Goal: Navigation & Orientation: Find specific page/section

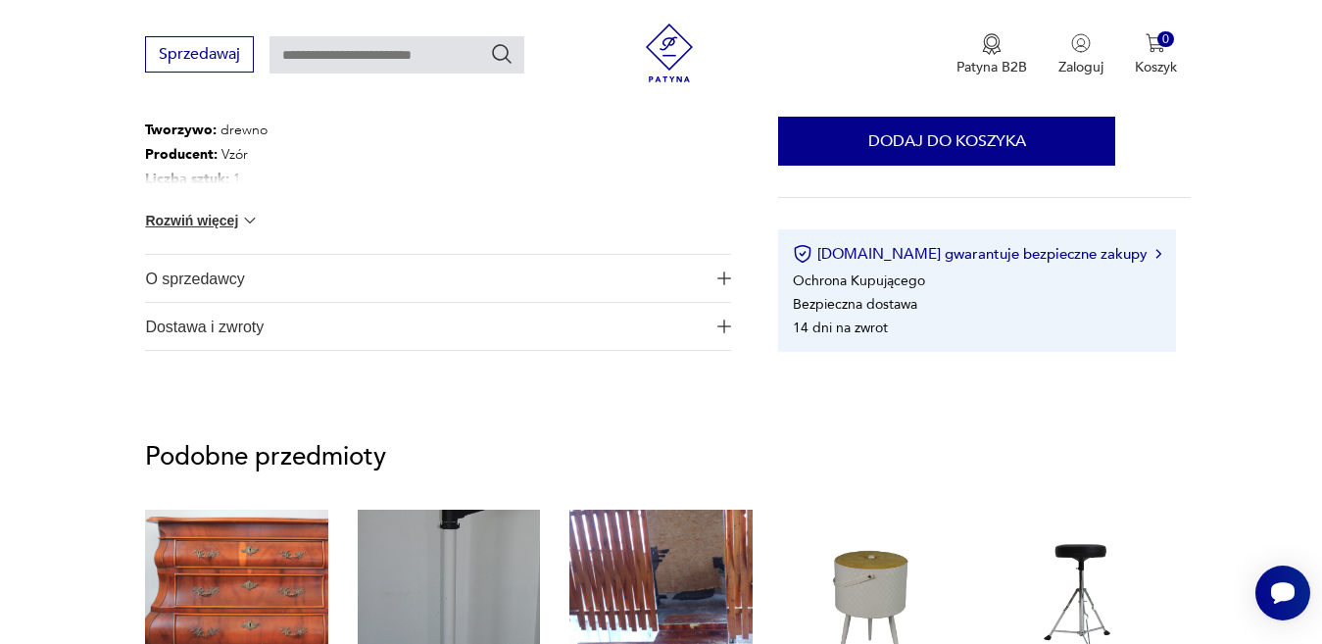
scroll to position [1074, 0]
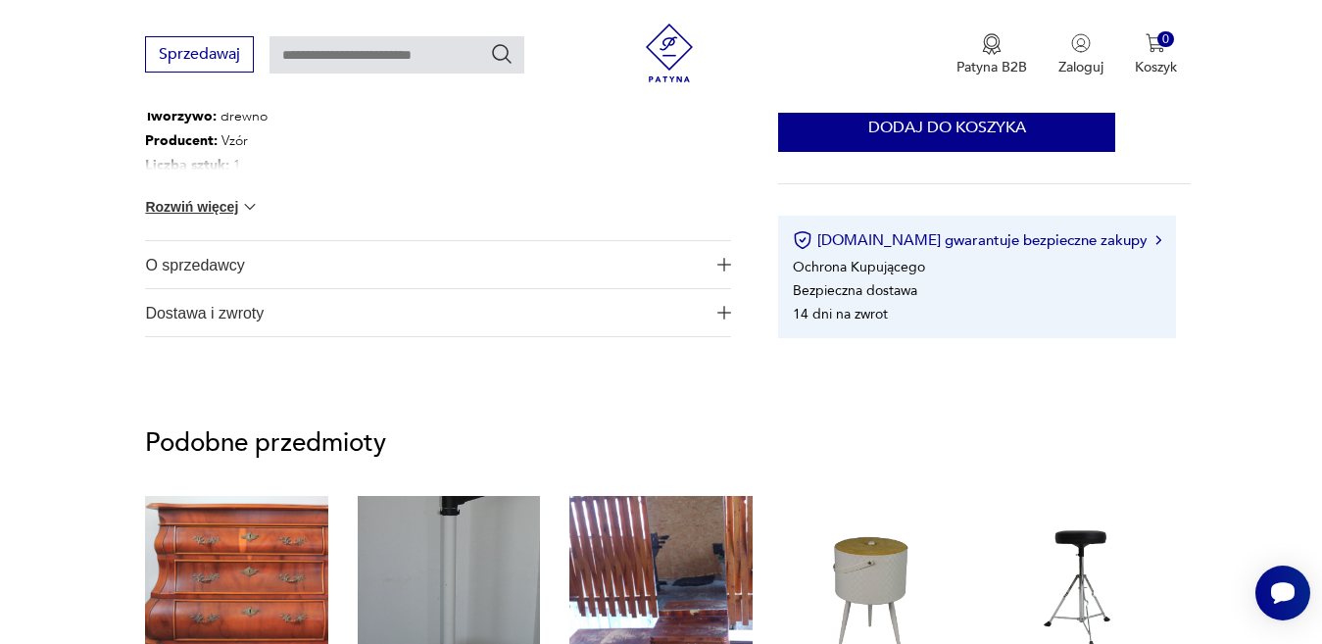
click at [163, 270] on span "O sprzedawcy" at bounding box center [425, 264] width 560 height 47
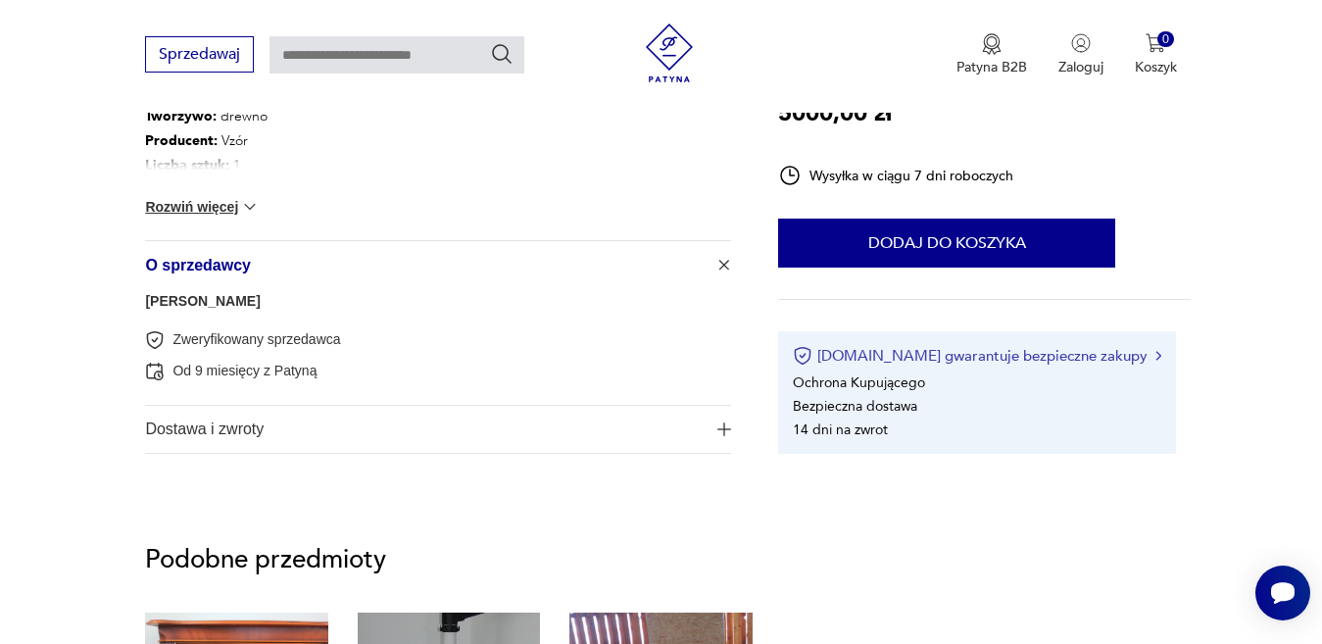
click at [1155, 351] on img at bounding box center [1158, 356] width 6 height 10
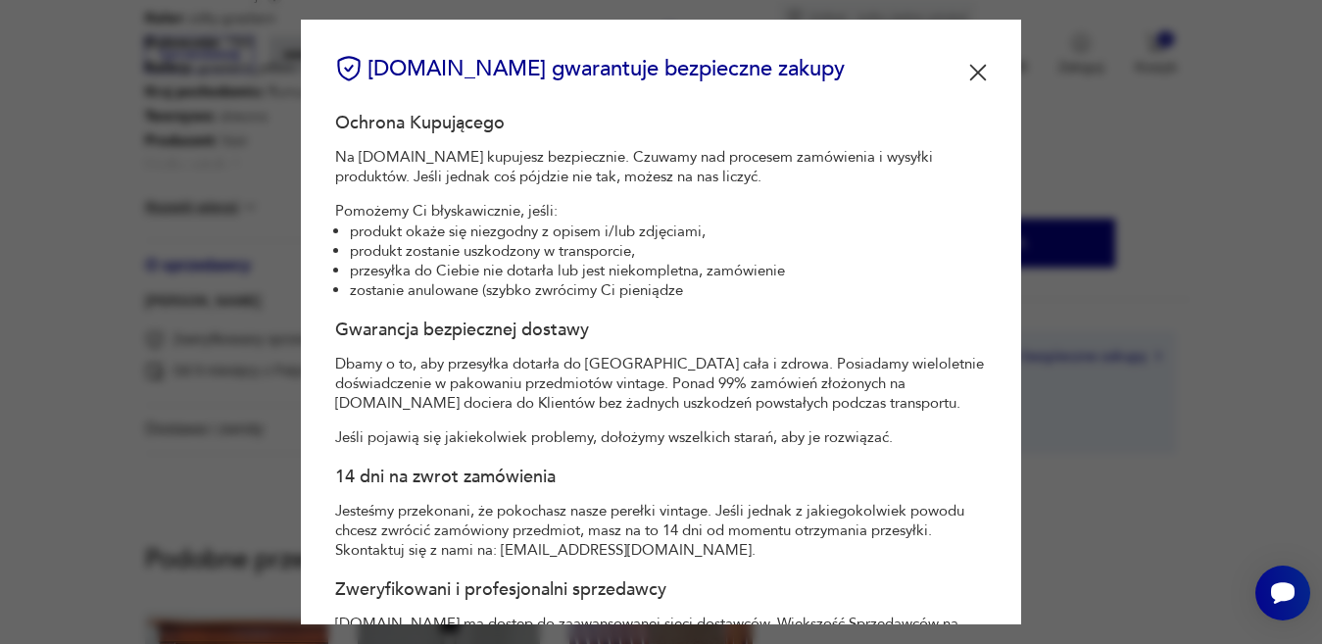
click at [969, 70] on img at bounding box center [978, 73] width 18 height 18
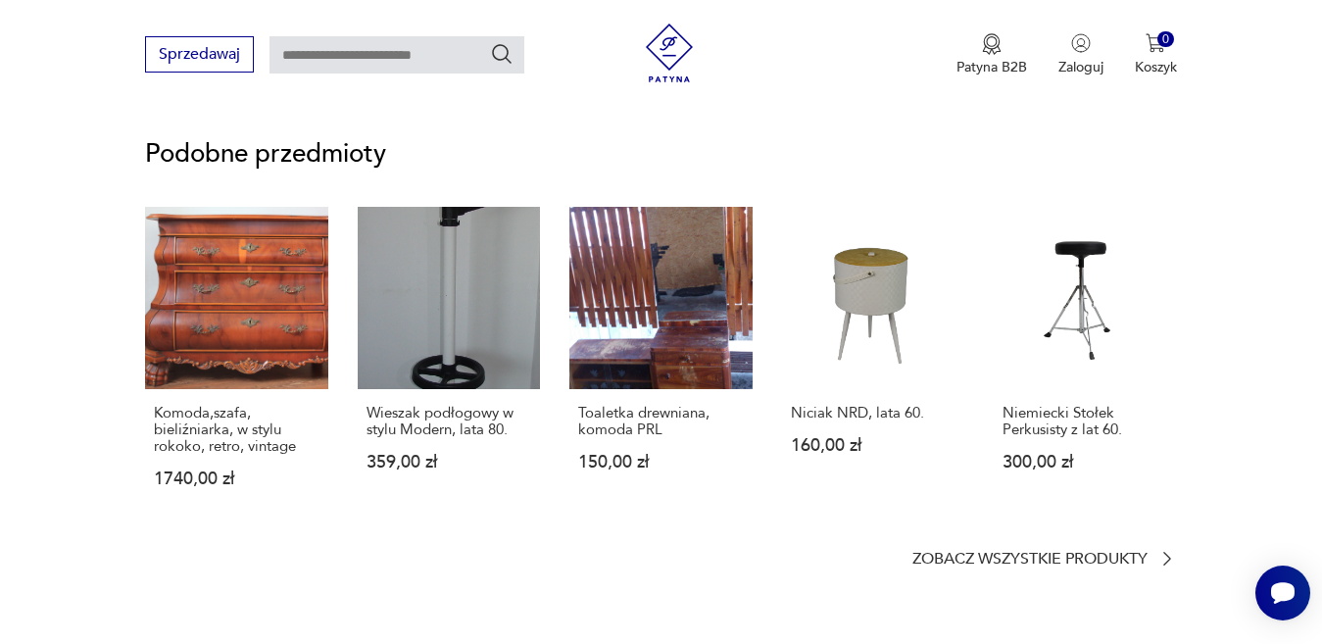
scroll to position [1571, 0]
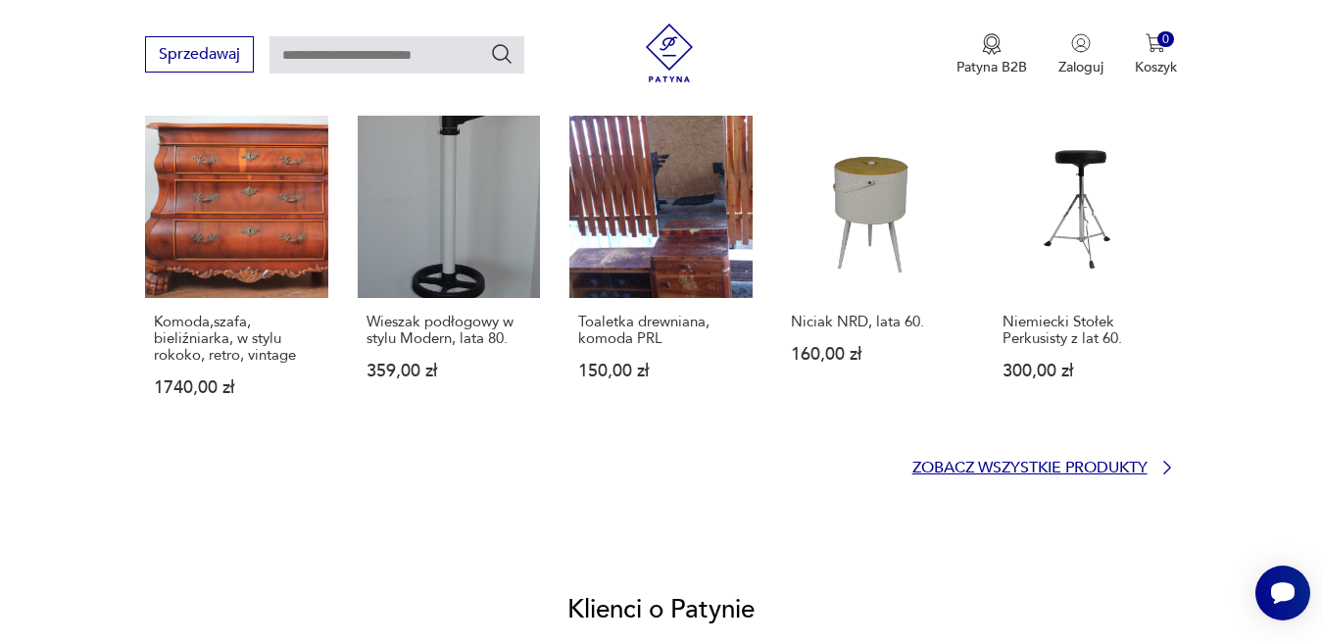
click at [1164, 464] on icon at bounding box center [1167, 468] width 20 height 20
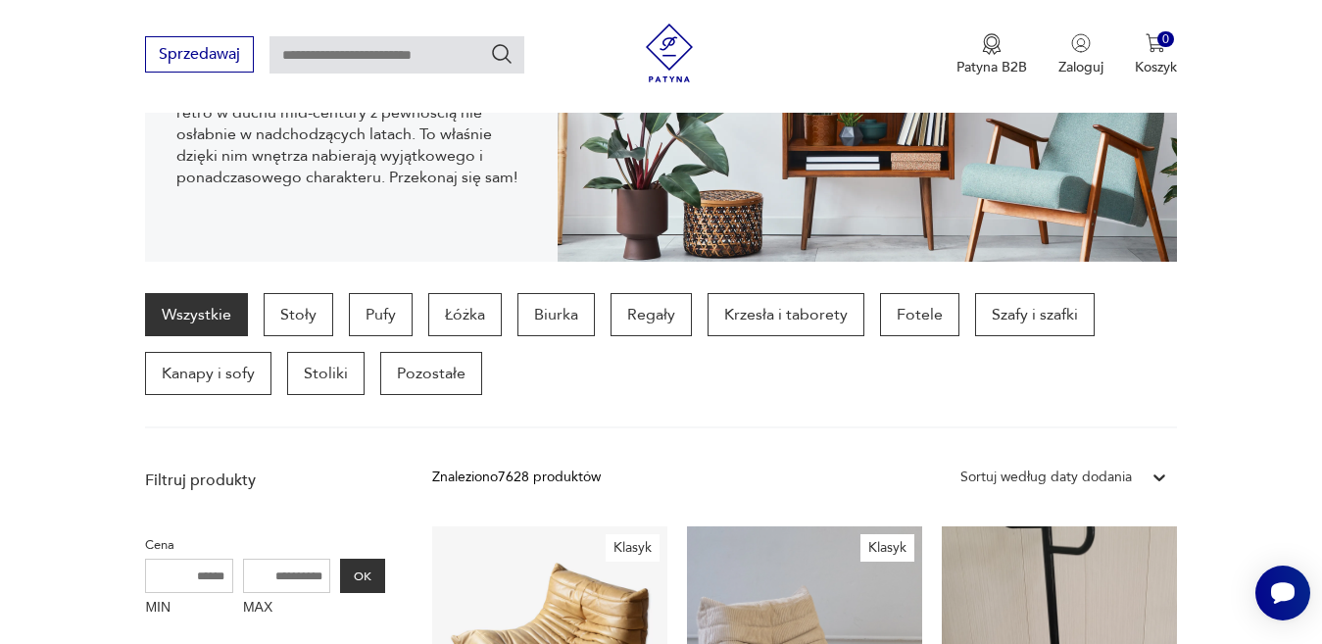
scroll to position [329, 0]
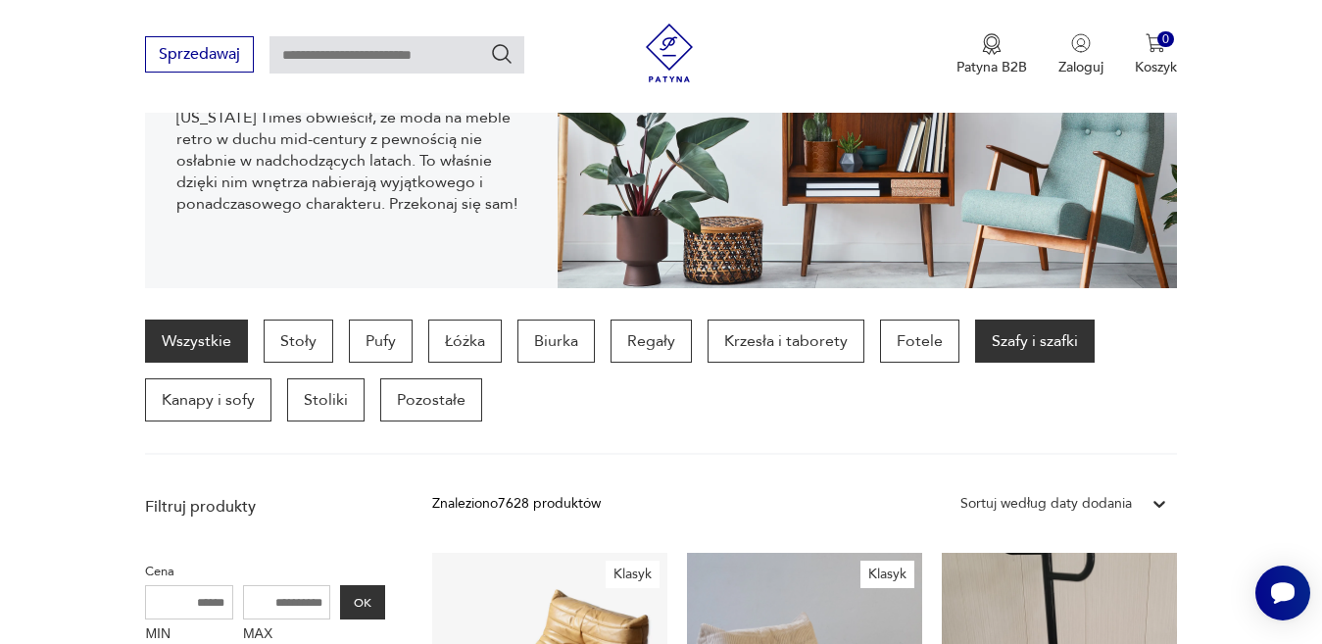
click at [1010, 338] on p "Szafy i szafki" at bounding box center [1035, 340] width 120 height 43
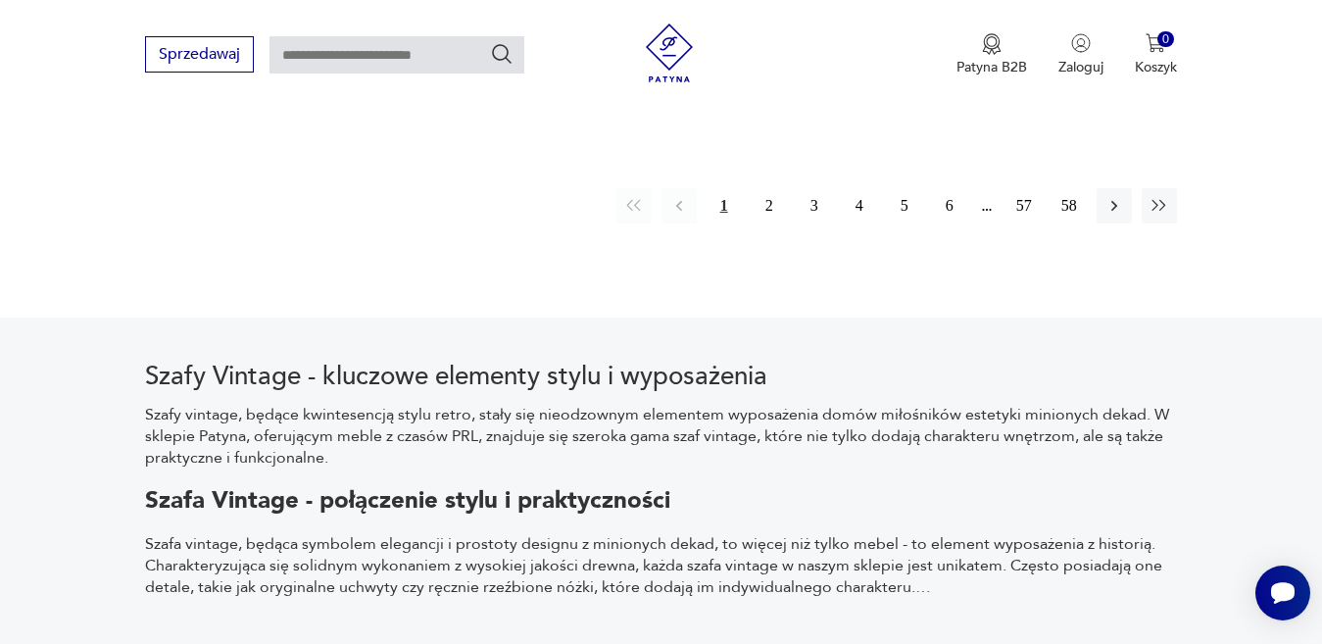
scroll to position [3205, 0]
